Goal: Information Seeking & Learning: Learn about a topic

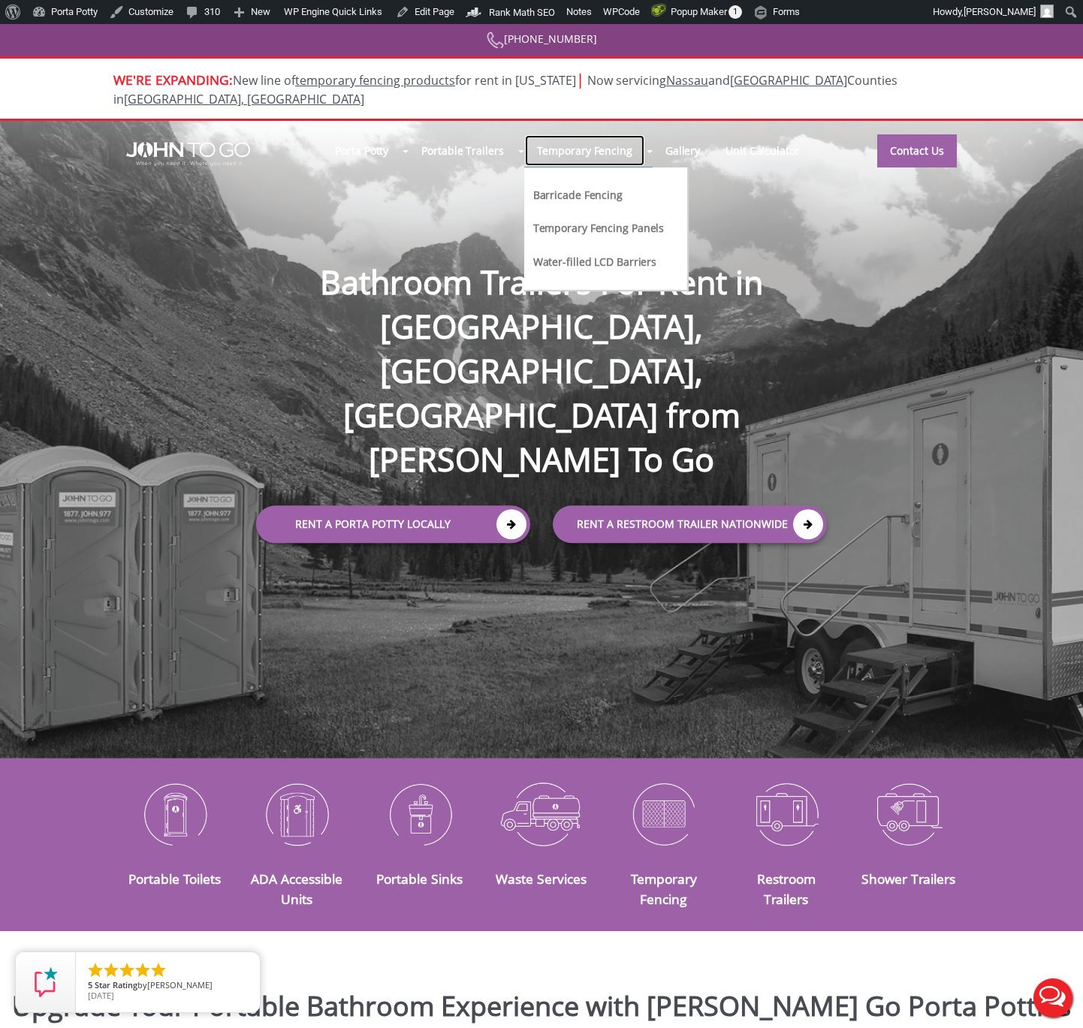
click at [570, 134] on link "Temporary Fencing" at bounding box center [584, 150] width 121 height 32
click at [582, 253] on link "Water-filled LCD Barriers" at bounding box center [595, 261] width 127 height 16
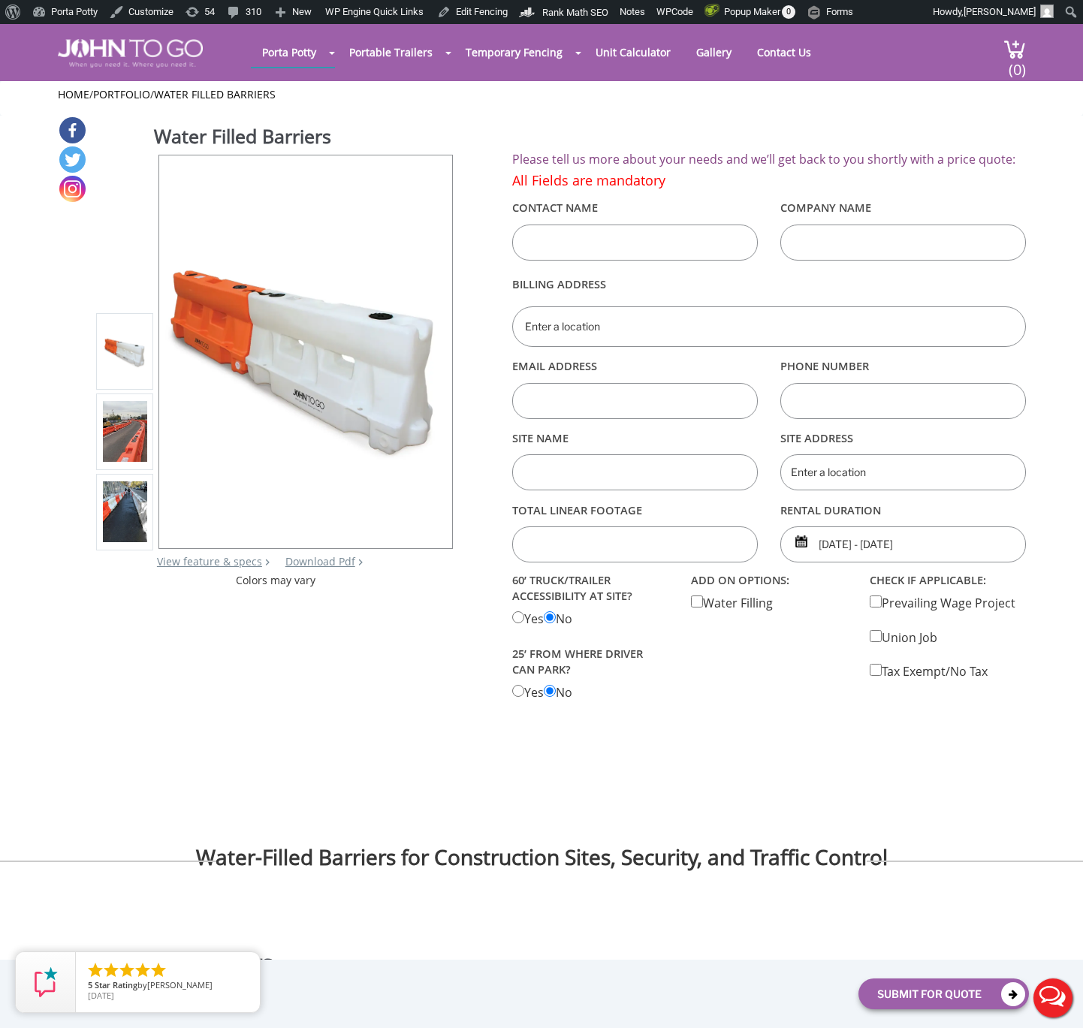
click at [128, 449] on img at bounding box center [125, 432] width 44 height 62
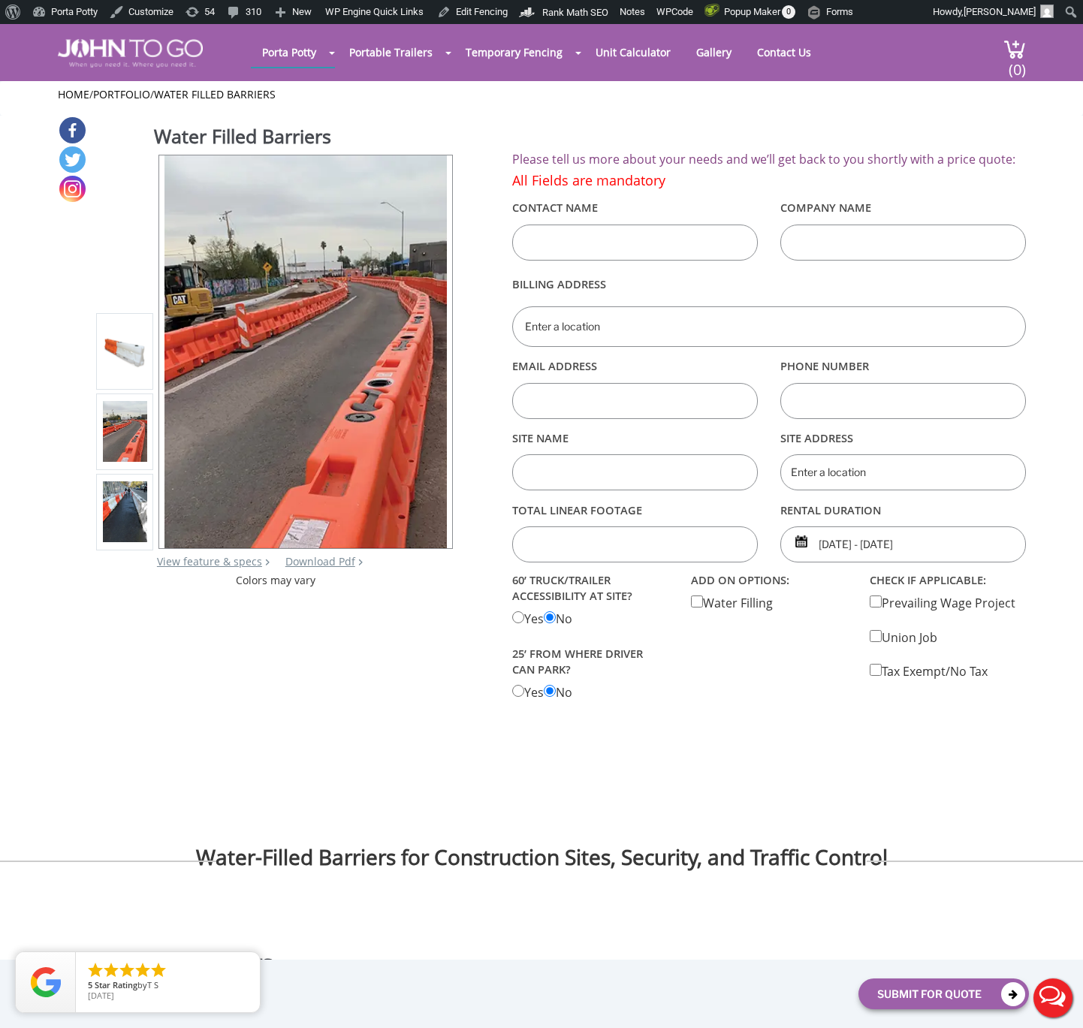
click at [129, 504] on img at bounding box center [125, 513] width 44 height 62
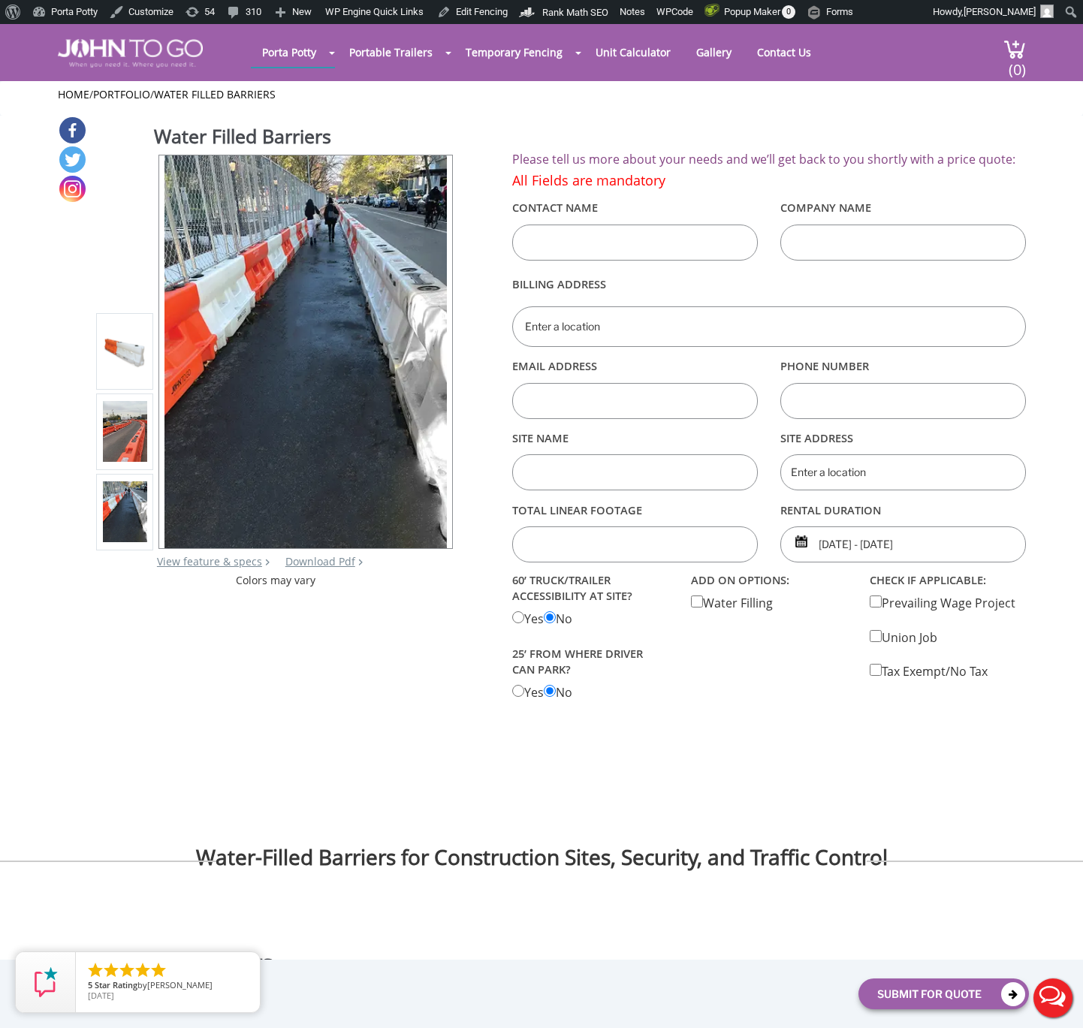
click at [536, 621] on div "60’ TRUCK/TRAILER ACCESSIBILITY AT SITE? Yes No 25’ from where driver can park?…" at bounding box center [590, 635] width 179 height 132
click at [520, 621] on Accessiblity "radio" at bounding box center [518, 618] width 12 height 12
radio Accessiblity "true"
click at [578, 620] on div "60’ TRUCK/TRAILER ACCESSIBILITY AT SITE? Yes No 25’ from where driver can park?…" at bounding box center [590, 635] width 179 height 132
click at [556, 620] on input "radio" at bounding box center [550, 618] width 12 height 12
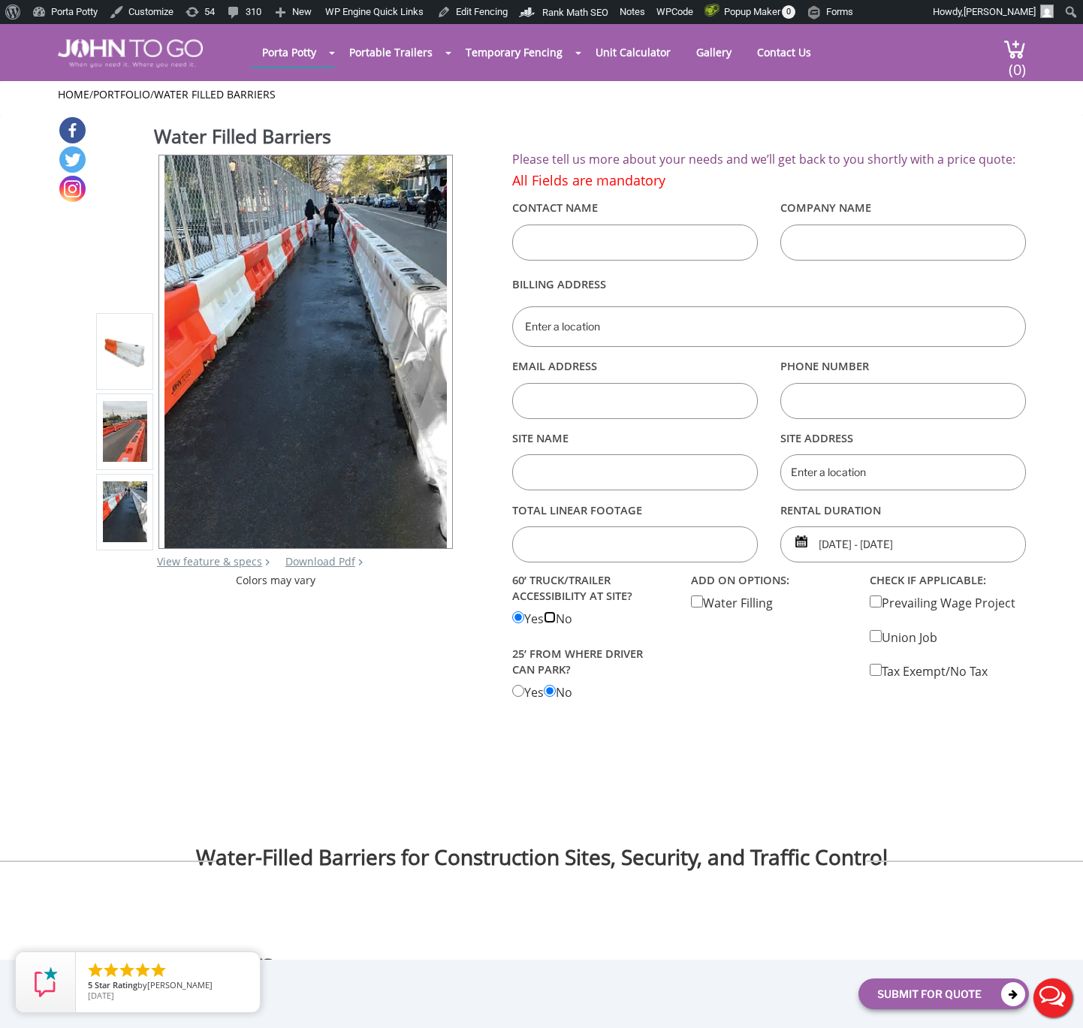
radio input "true"
click at [523, 695] on park "radio" at bounding box center [518, 691] width 12 height 12
radio park "true"
click at [575, 696] on div "60’ TRUCK/TRAILER ACCESSIBILITY AT SITE? Yes No 25’ from where driver can park?…" at bounding box center [590, 635] width 179 height 132
click at [556, 695] on park "radio" at bounding box center [550, 691] width 12 height 12
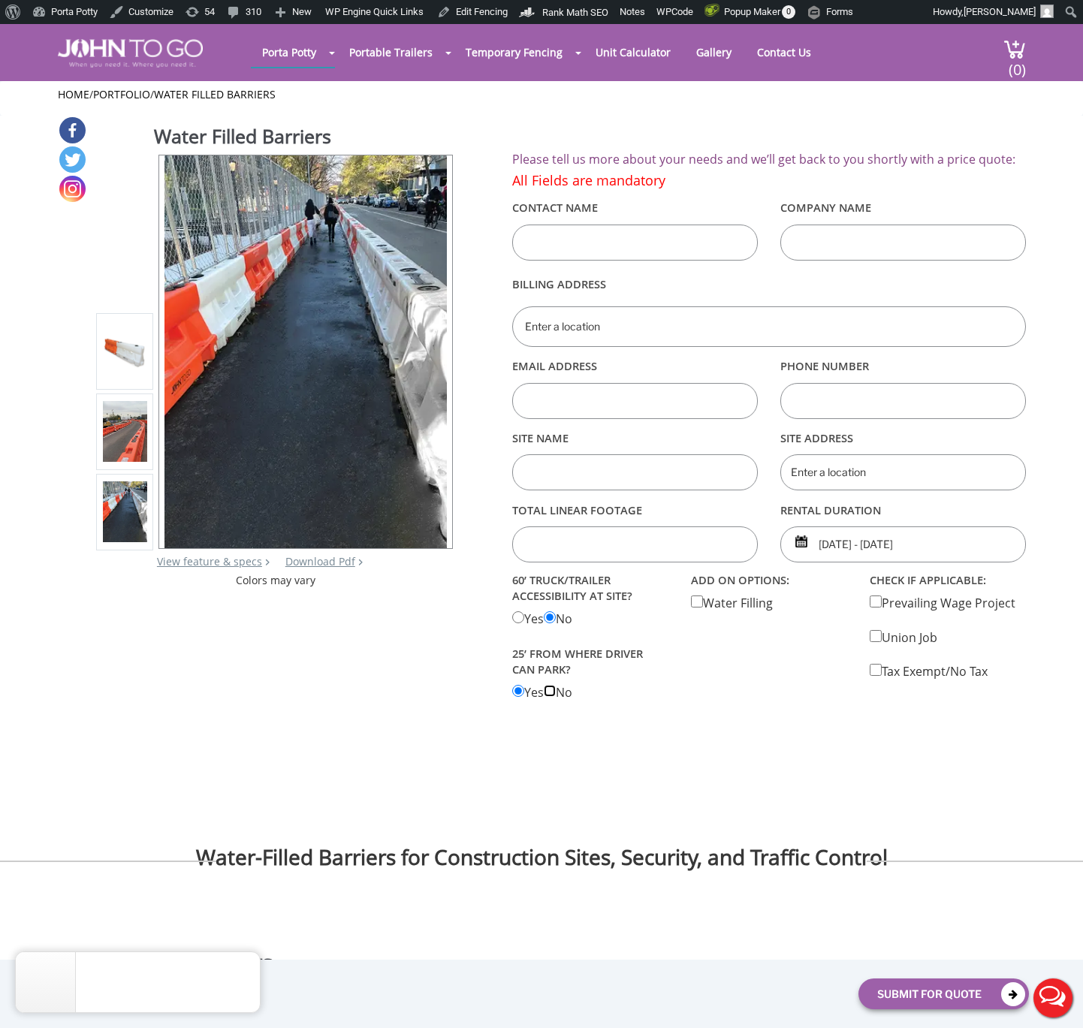
radio park "true"
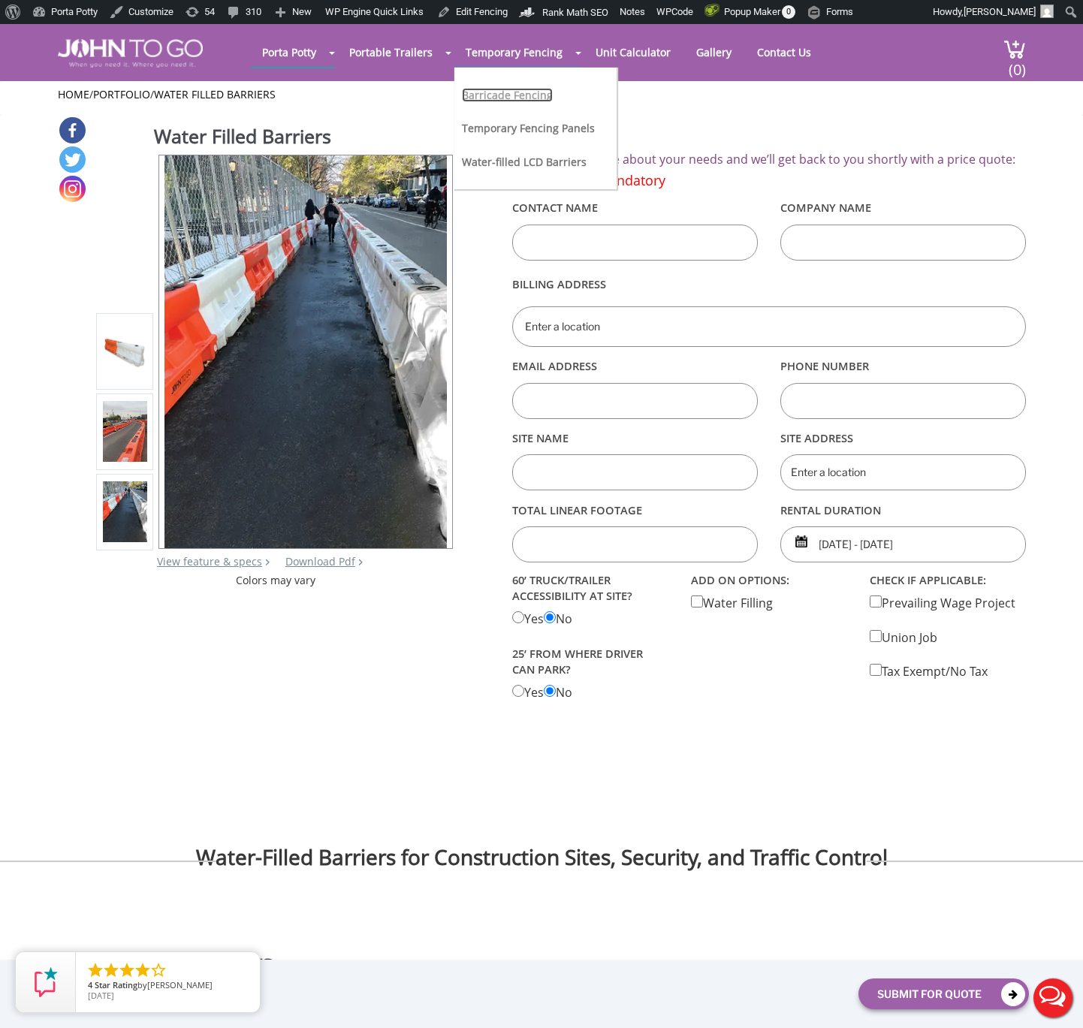
click at [518, 97] on link "Barricade Fencing" at bounding box center [507, 95] width 91 height 14
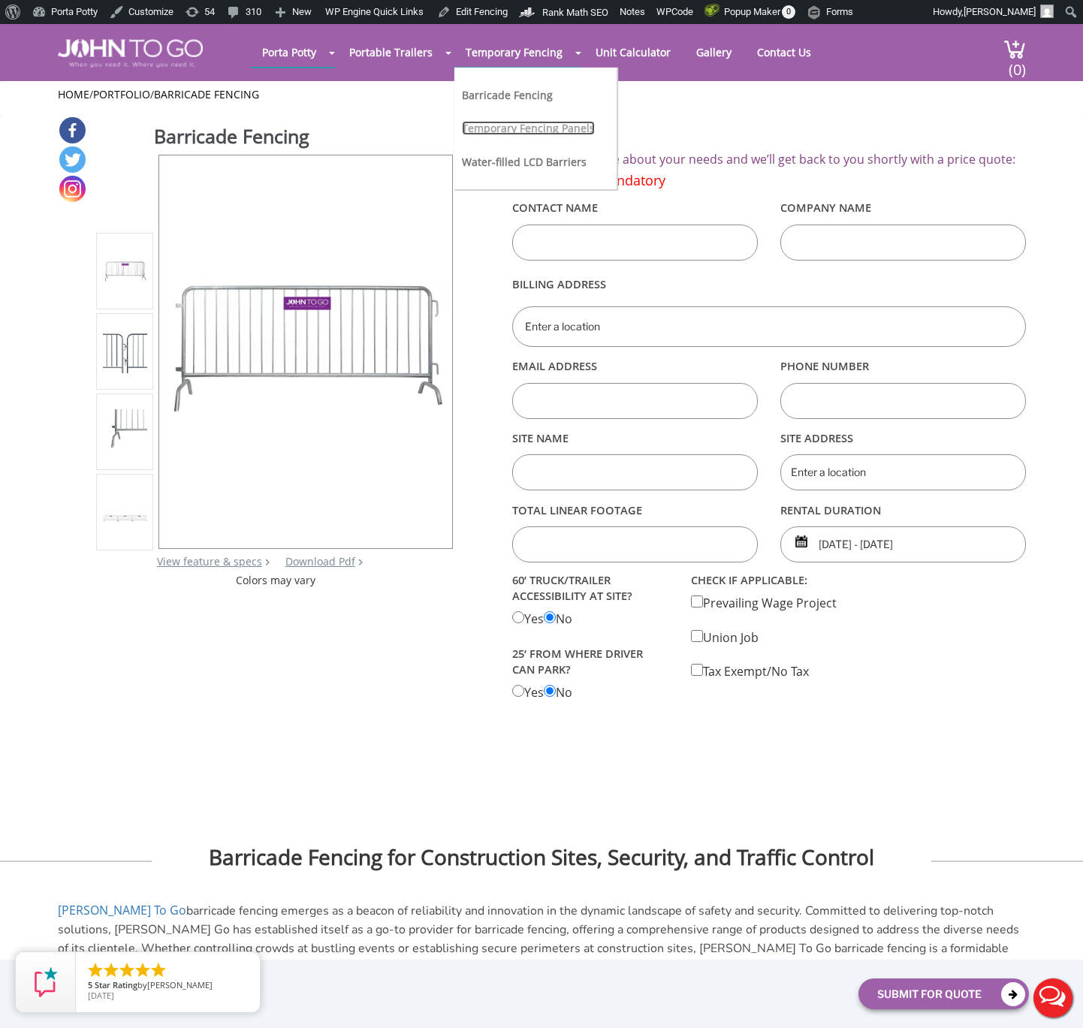
click at [554, 131] on link "Temporary Fencing Panels" at bounding box center [528, 128] width 133 height 14
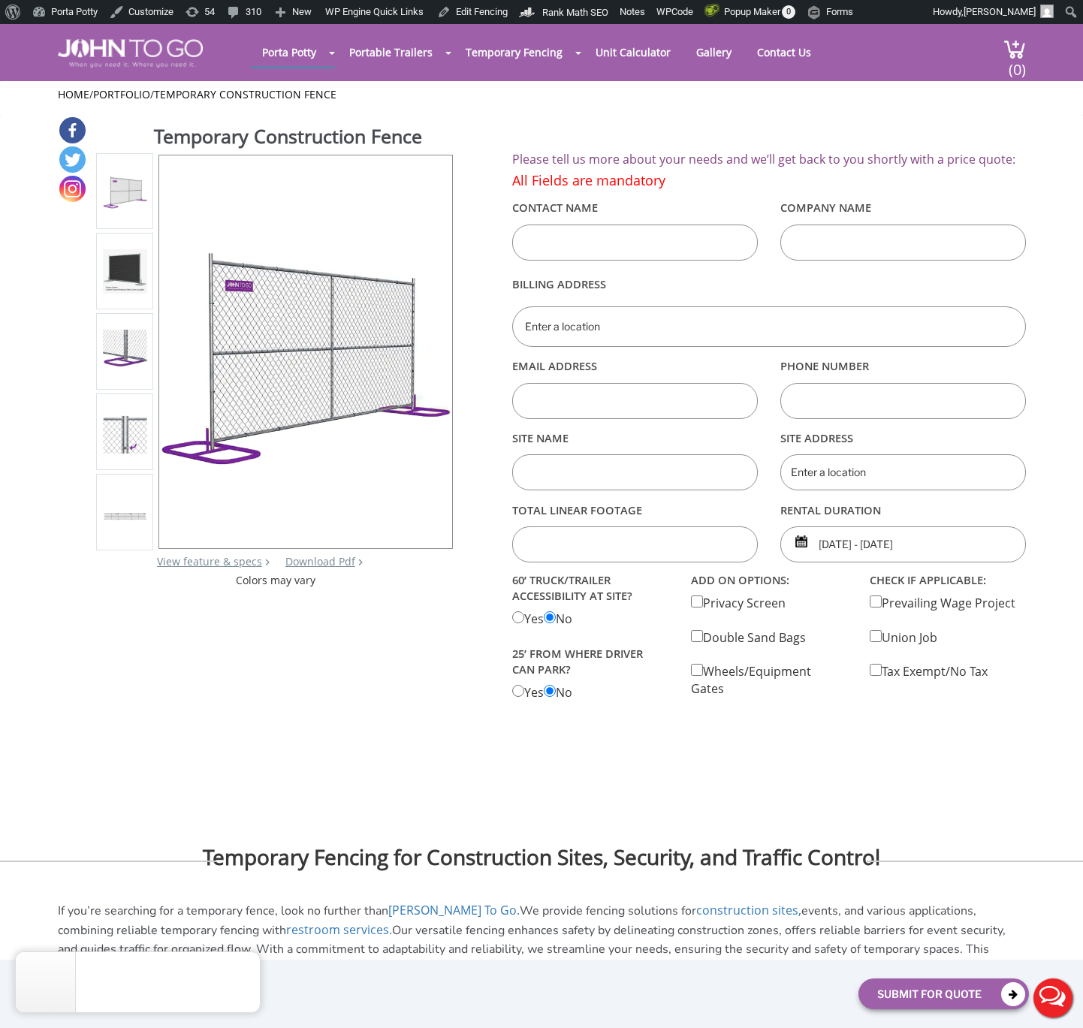
click at [741, 167] on h2 "Please tell us more about your needs and we’ll get back to you shortly with a p…" at bounding box center [768, 160] width 513 height 14
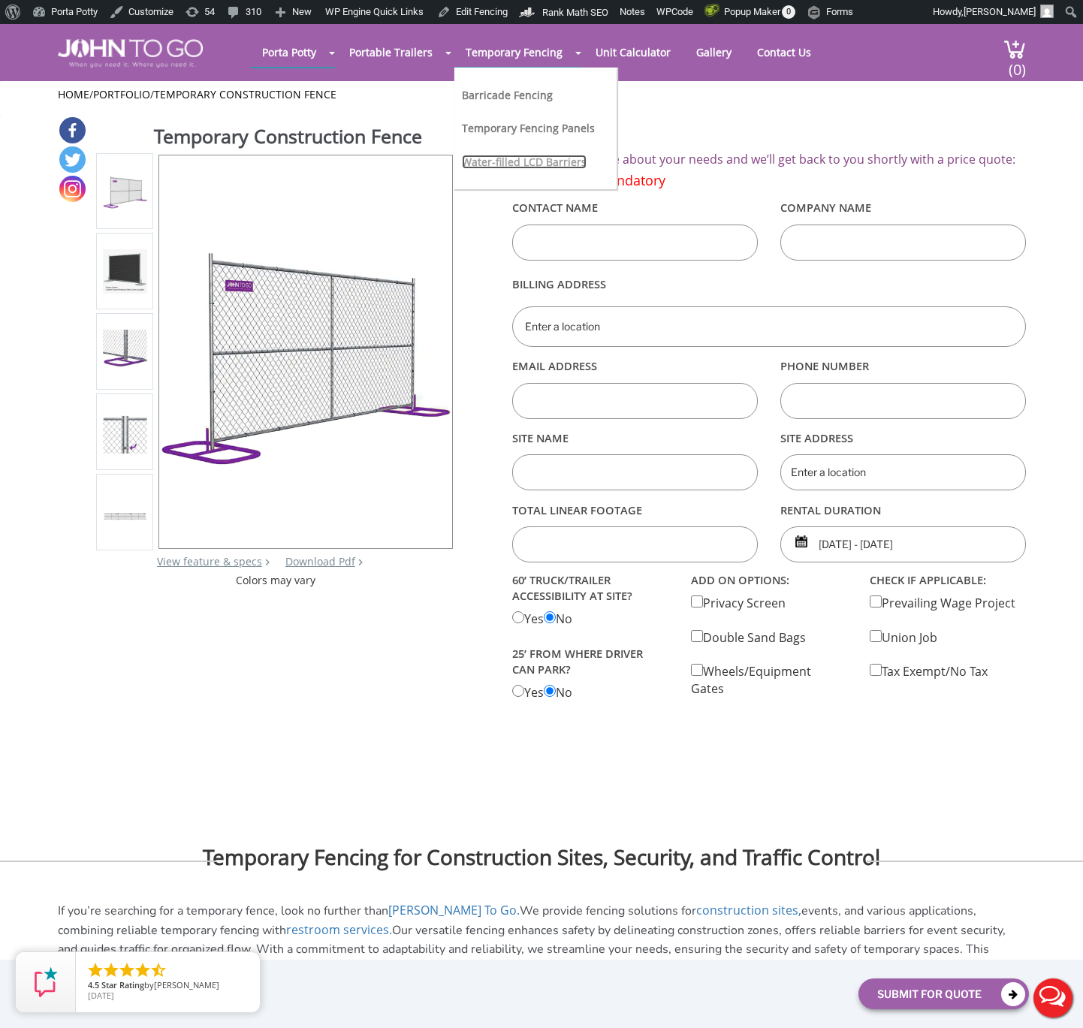
click at [527, 168] on link "Water-filled LCD Barriers" at bounding box center [524, 162] width 125 height 14
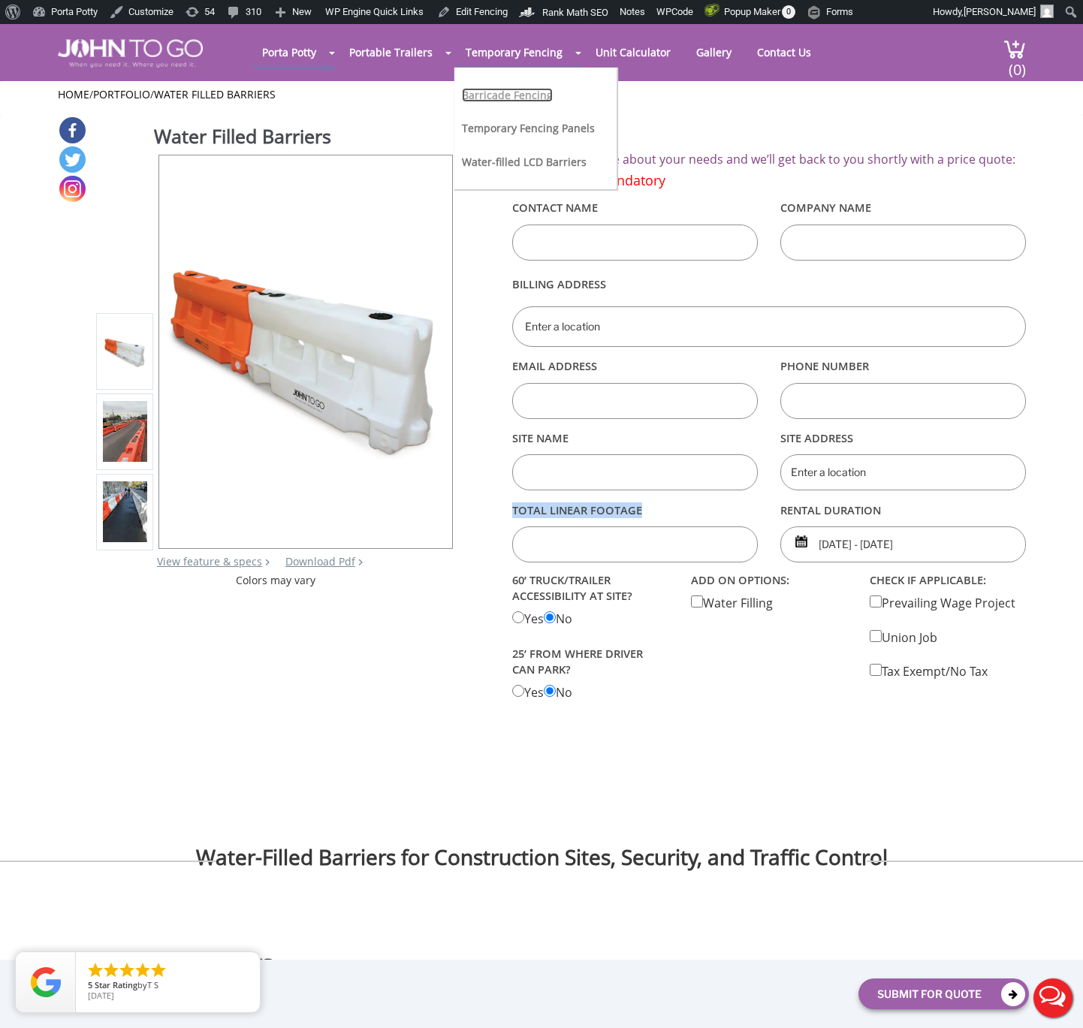
click at [522, 93] on link "Barricade Fencing" at bounding box center [507, 95] width 91 height 14
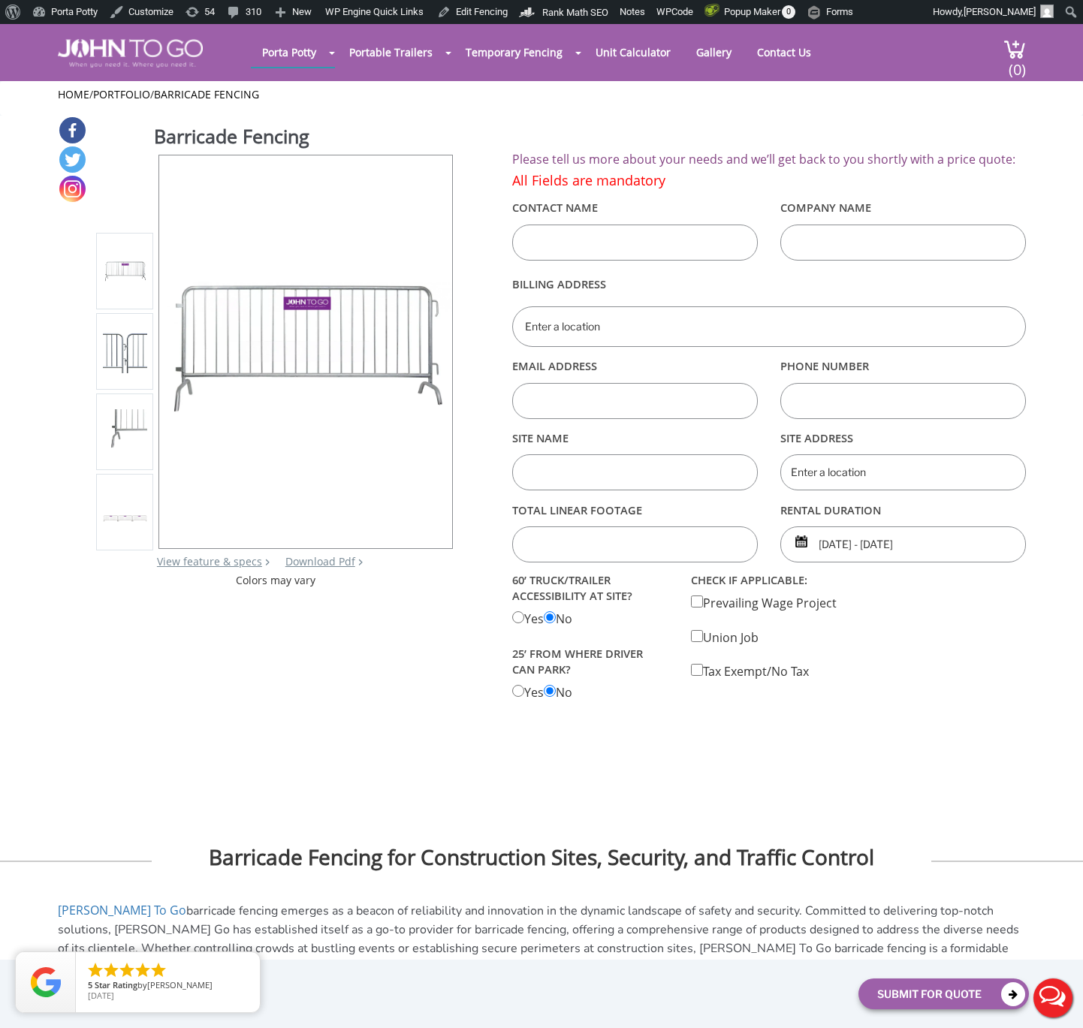
drag, startPoint x: 638, startPoint y: 511, endPoint x: 488, endPoint y: 511, distance: 150.3
click at [488, 511] on div "Barricade Fencing View feature & specs Download Pdf Product PDF Addon PDF Color…" at bounding box center [542, 409] width 968 height 586
click at [530, 518] on label "Total linear footage" at bounding box center [635, 510] width 246 height 26
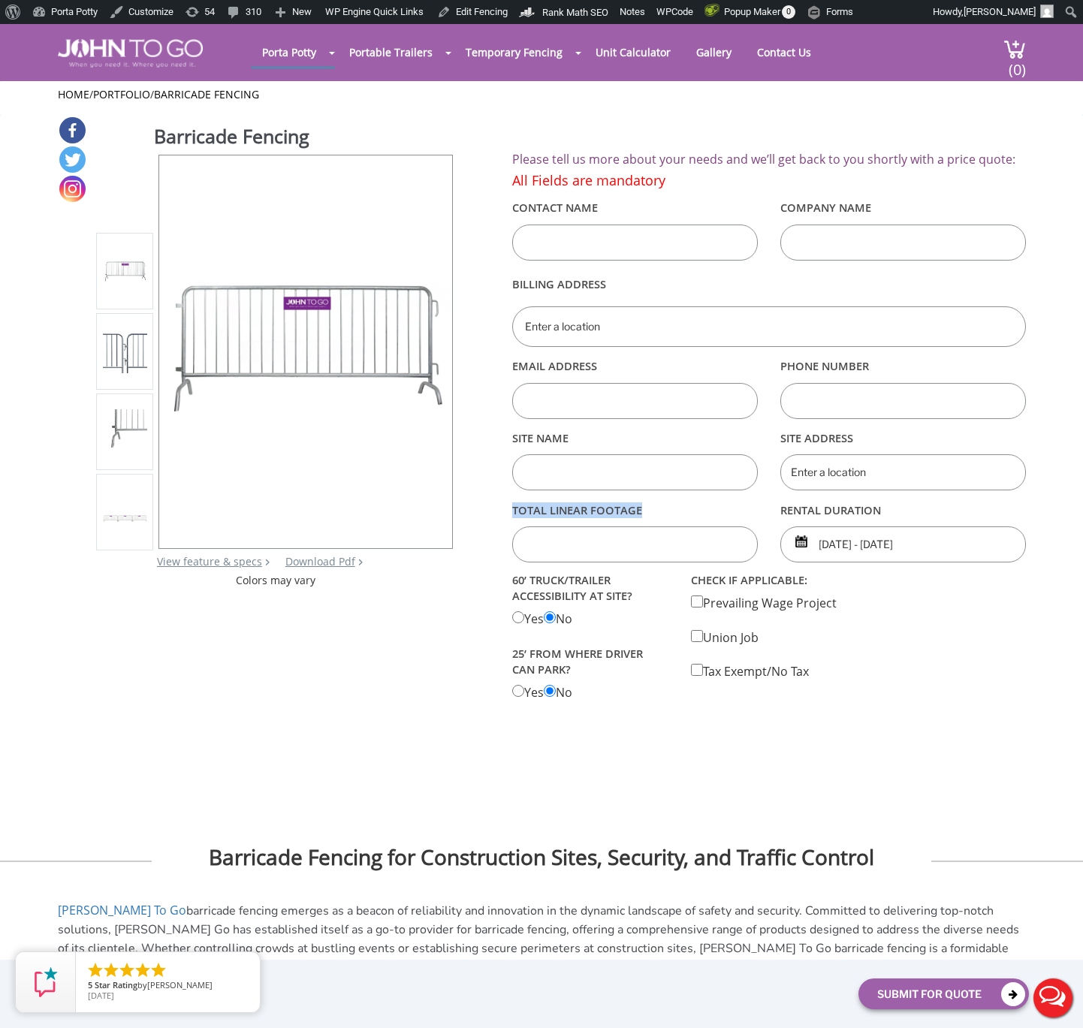
drag, startPoint x: 508, startPoint y: 578, endPoint x: 615, endPoint y: 691, distance: 155.2
click at [615, 691] on div "60’ TRUCK/TRAILER ACCESSIBILITY AT SITE? Yes No 25’ from where driver can park?…" at bounding box center [590, 635] width 179 height 132
drag, startPoint x: 617, startPoint y: 694, endPoint x: 511, endPoint y: 582, distance: 154.1
click at [511, 582] on div "60’ TRUCK/TRAILER ACCESSIBILITY AT SITE? Yes No 25’ from where driver can park?…" at bounding box center [590, 635] width 179 height 132
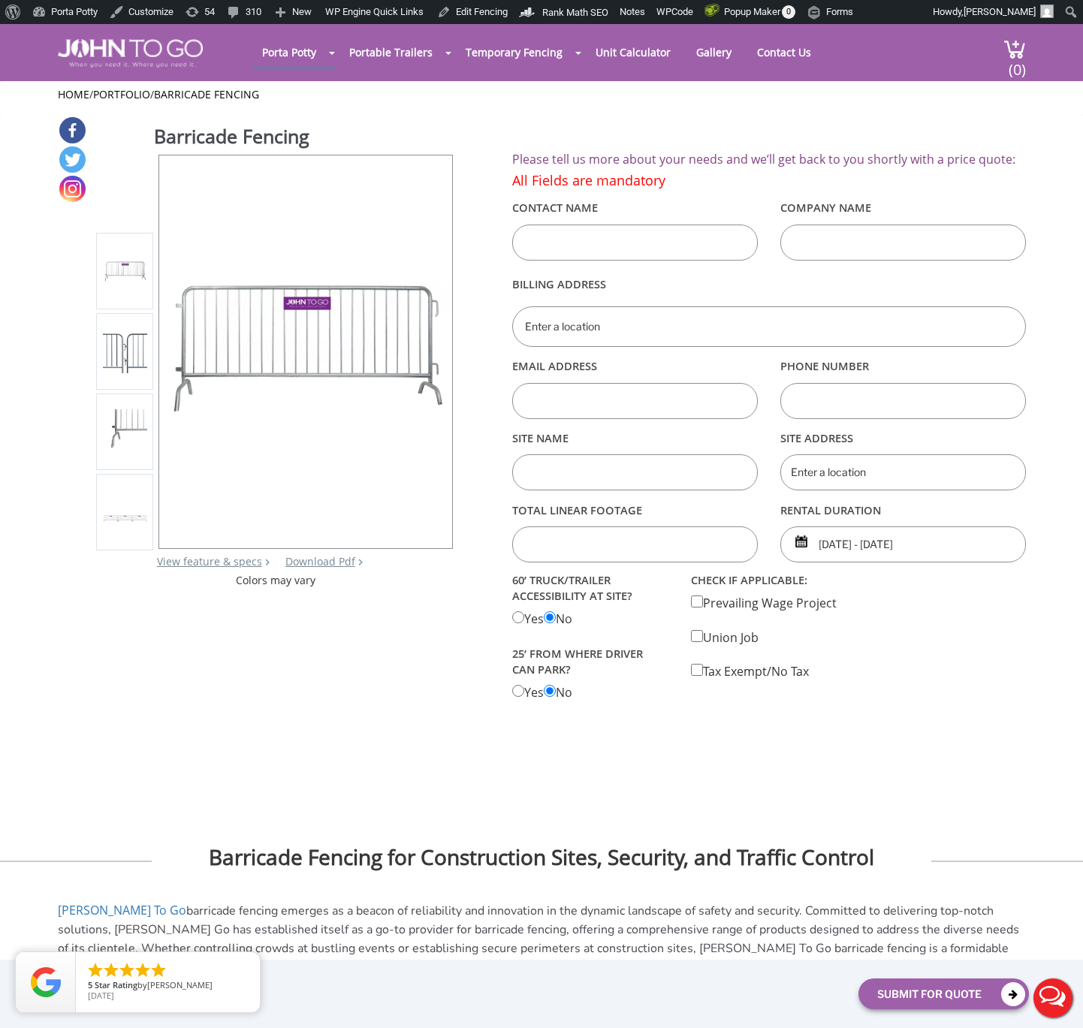
click at [511, 582] on div "60’ TRUCK/TRAILER ACCESSIBILITY AT SITE? Yes No 25’ from where driver can park?…" at bounding box center [590, 635] width 179 height 132
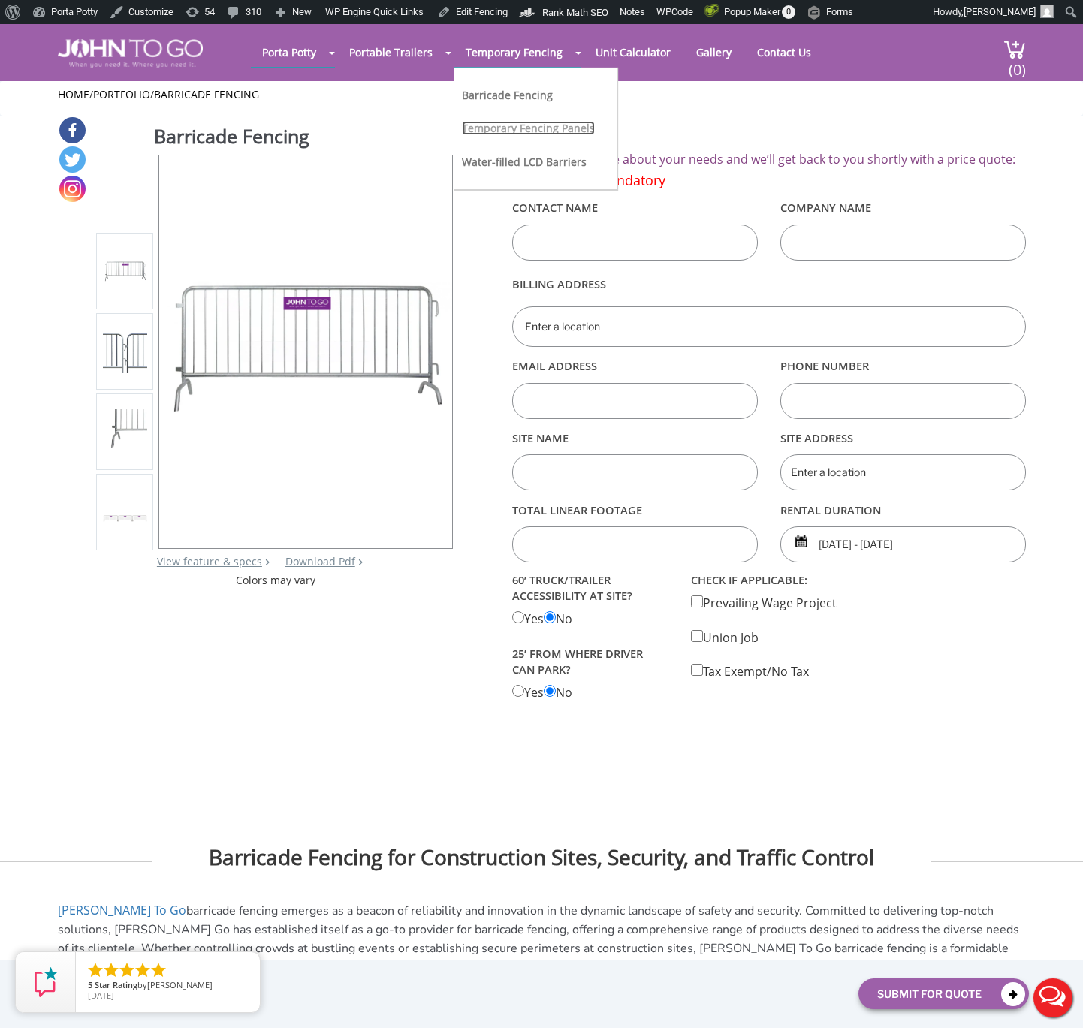
click at [534, 133] on link "Temporary Fencing Panels" at bounding box center [528, 128] width 133 height 14
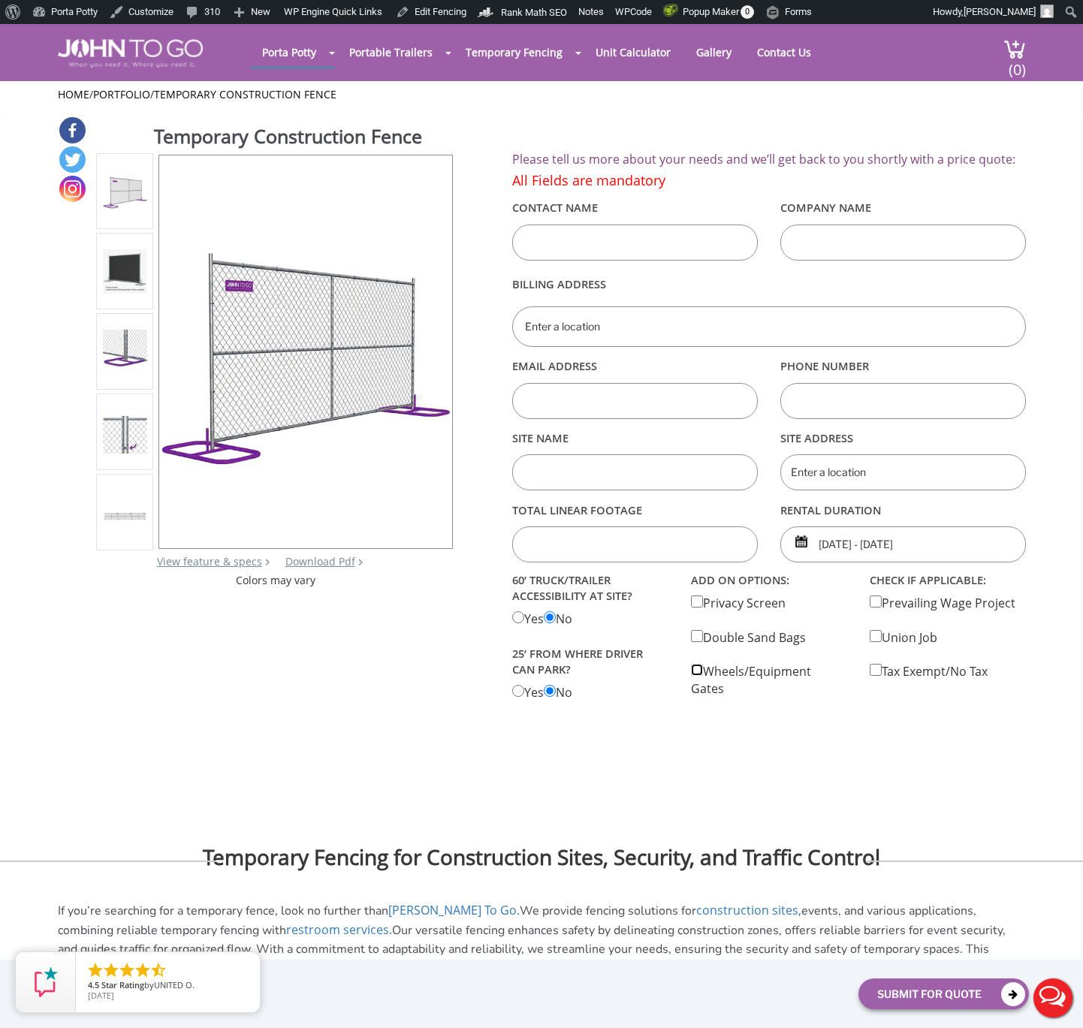
click at [695, 673] on input "checkbox" at bounding box center [697, 670] width 12 height 12
checkbox input "false"
click at [697, 637] on input "checkbox" at bounding box center [697, 636] width 12 height 12
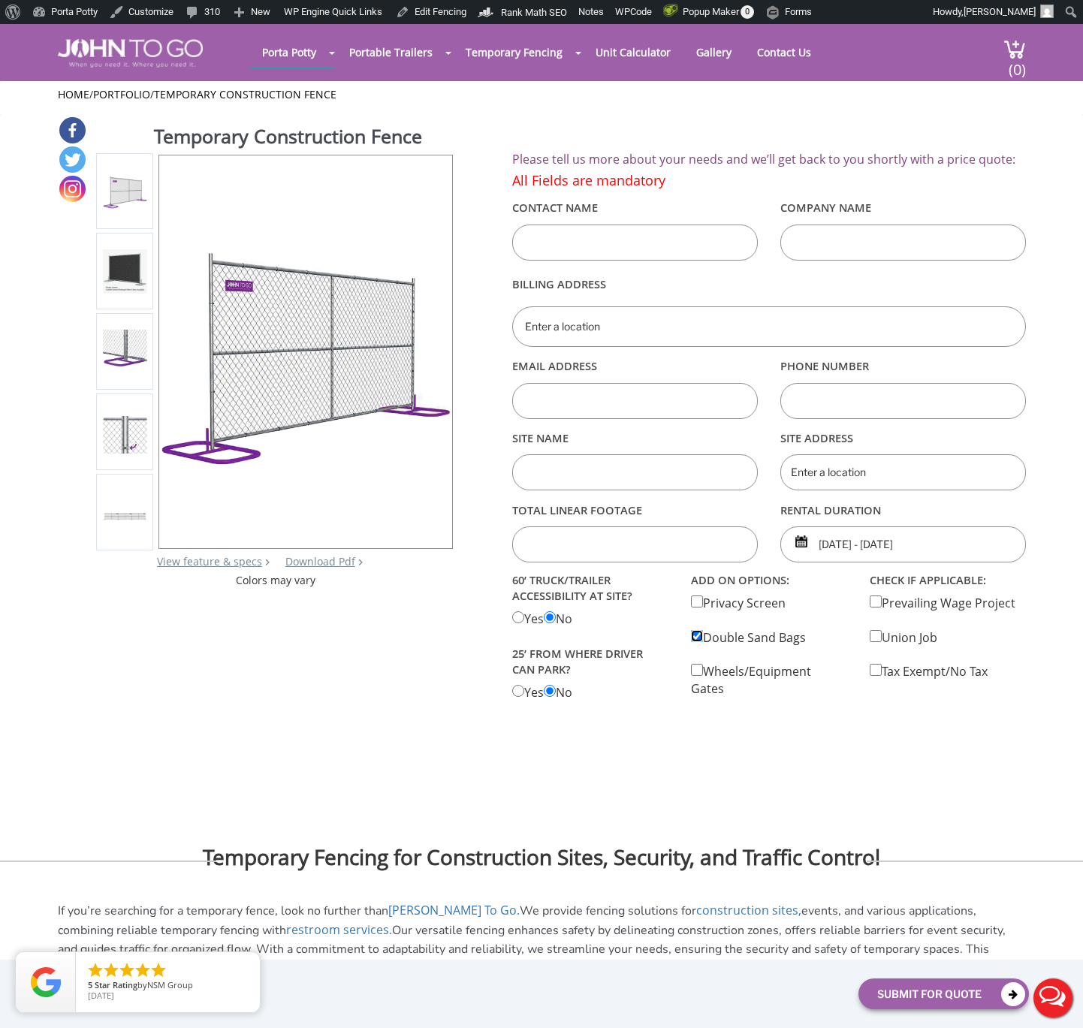
checkbox input "false"
click at [123, 358] on img at bounding box center [125, 352] width 44 height 44
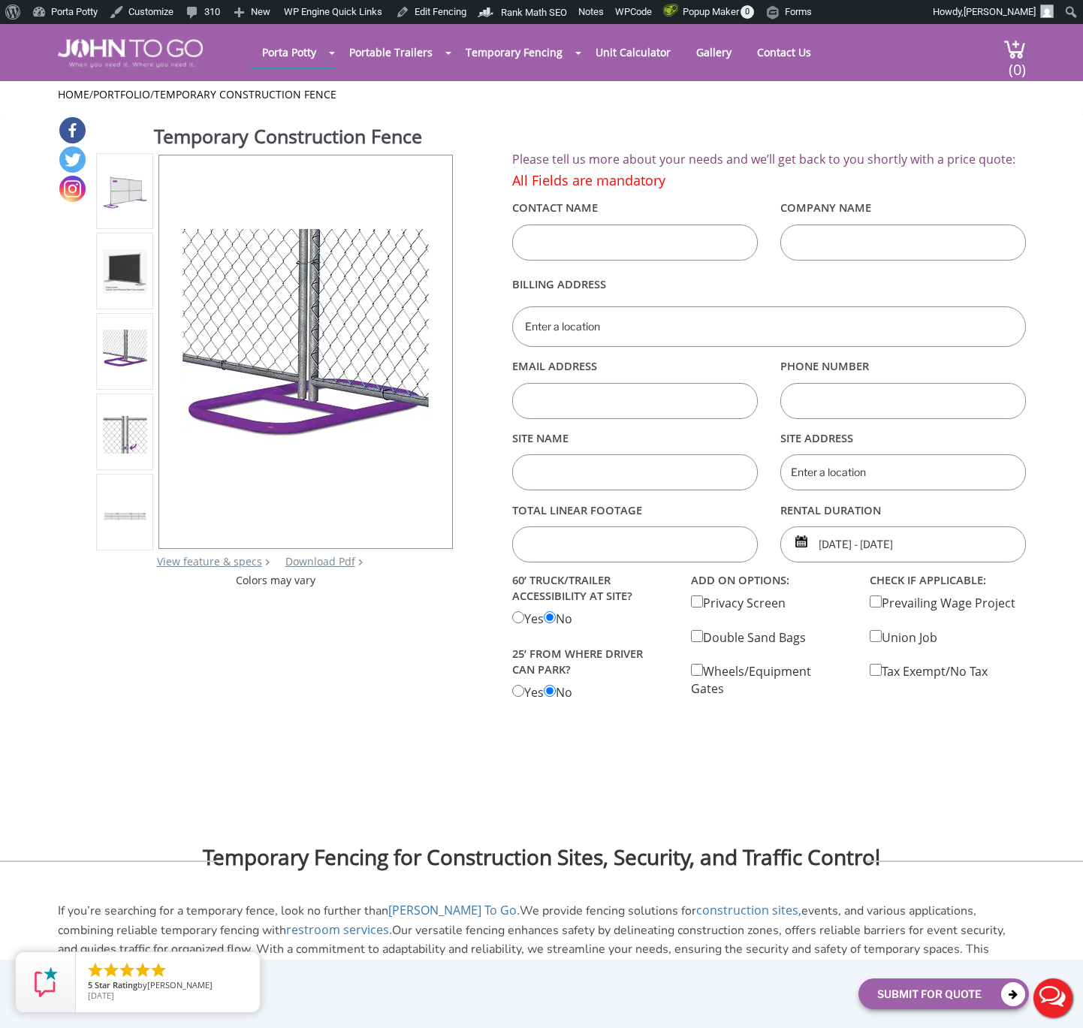
click at [122, 291] on img at bounding box center [125, 271] width 44 height 44
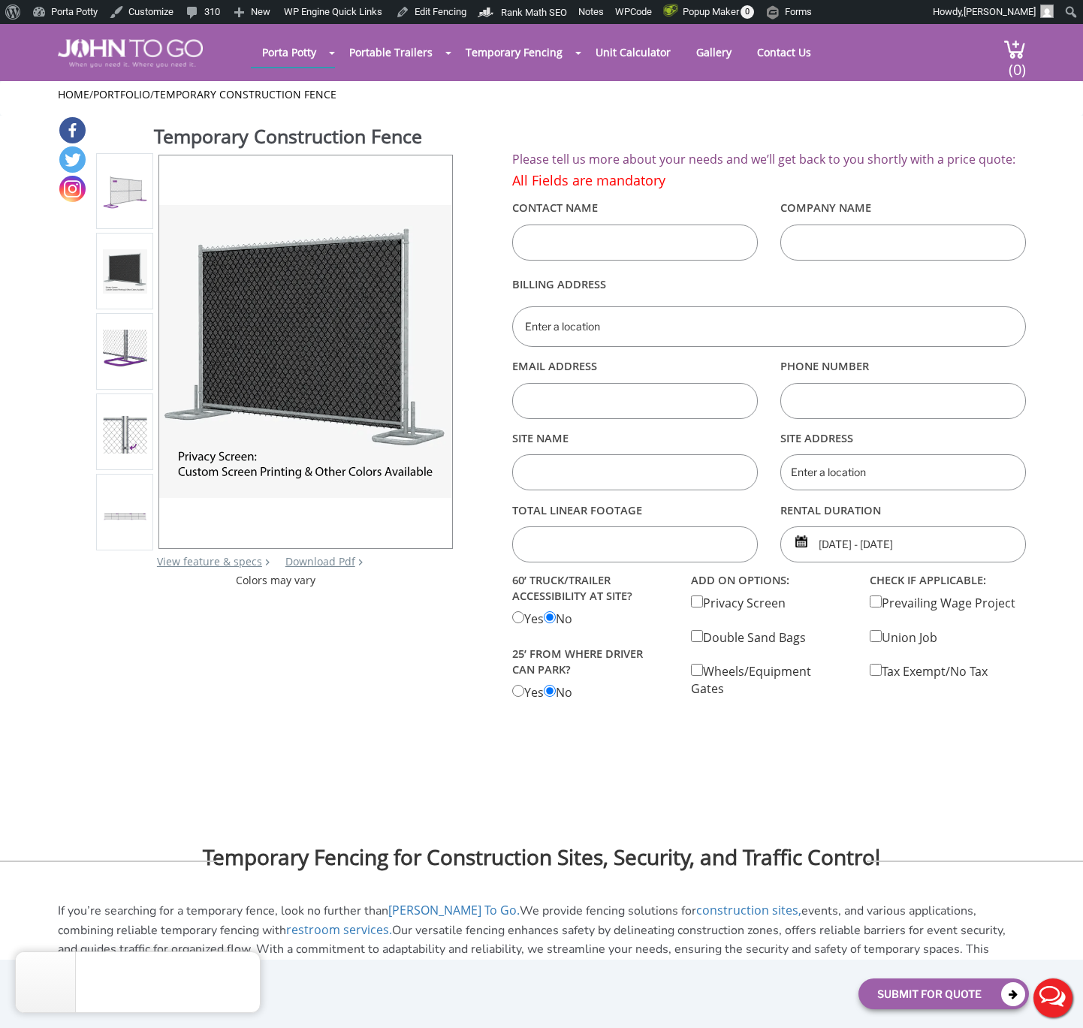
click at [119, 212] on img at bounding box center [125, 191] width 44 height 44
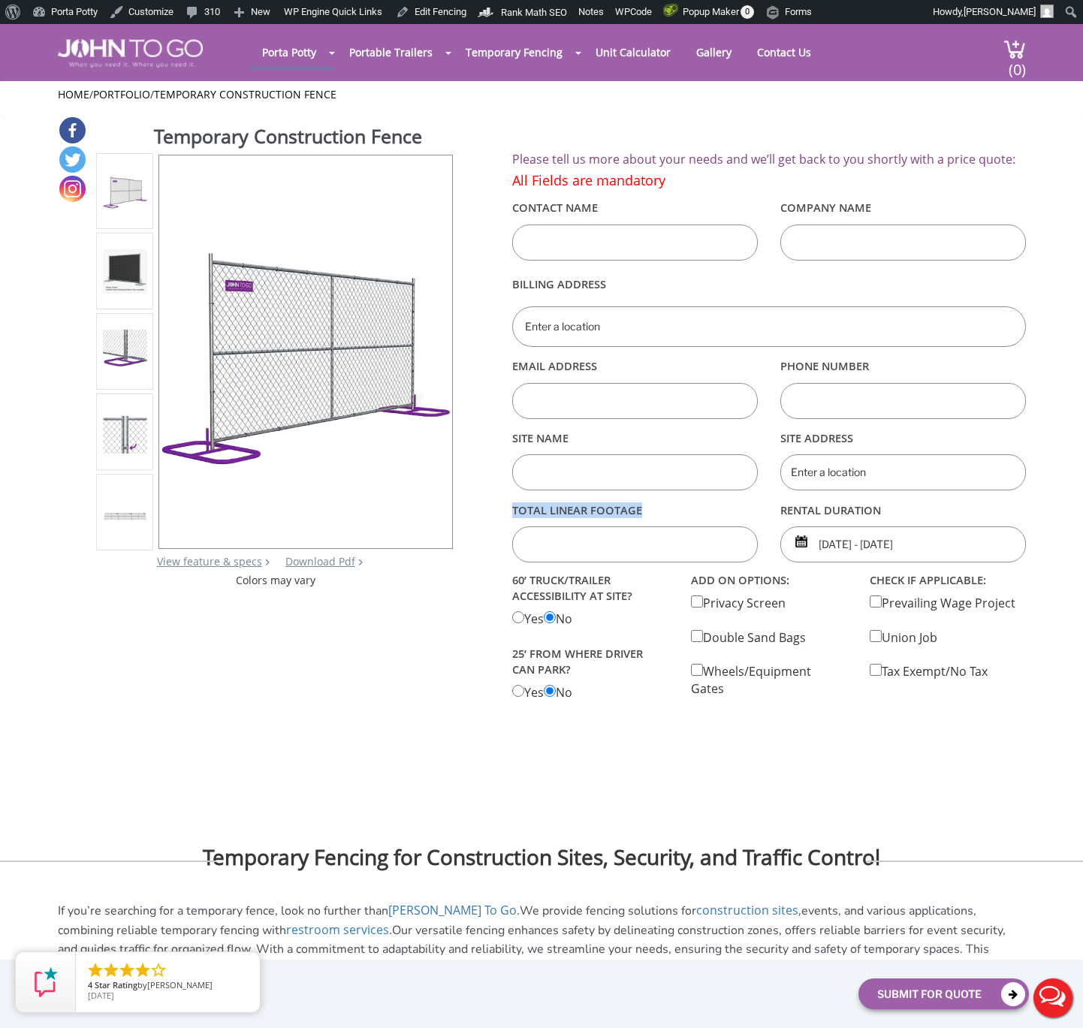
drag, startPoint x: 511, startPoint y: 509, endPoint x: 698, endPoint y: 509, distance: 187.1
click at [697, 509] on div "Total linear footage" at bounding box center [635, 529] width 268 height 65
